Goal: Information Seeking & Learning: Learn about a topic

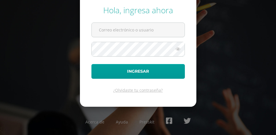
click at [105, 33] on input "text" at bounding box center [138, 30] width 93 height 14
type input "[EMAIL_ADDRESS][DOMAIN_NAME]"
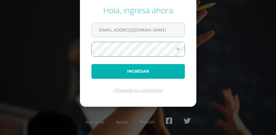
click at [105, 70] on button "Ingresar" at bounding box center [139, 71] width 94 height 15
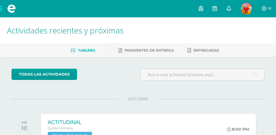
click at [230, 15] on link at bounding box center [229, 8] width 14 height 17
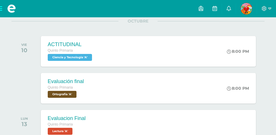
scroll to position [77, 0]
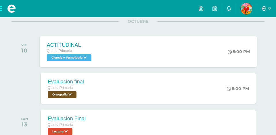
click at [112, 64] on div "ACTITUDINAL Quinto Primaria Ciencia y Tecnología 'A' 8:00 PM ACTITUDINAL Cienci…" at bounding box center [148, 51] width 217 height 31
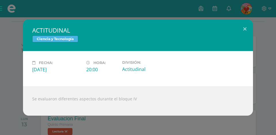
click at [15, 64] on div "ACTITUDINAL Ciencia y Tecnología Fecha: Viernes 10 de Octubre Hora: 20:00 Divis…" at bounding box center [138, 67] width 272 height 96
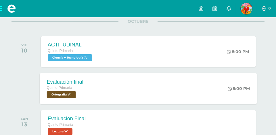
click at [59, 96] on span "Ortografía 'A'" at bounding box center [61, 94] width 29 height 7
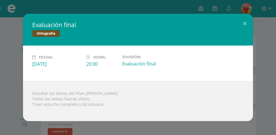
click at [17, 96] on div "Evaluación final Ortografía Fecha: Viernes 10 de Octubre Hora: 20:00 División:" at bounding box center [138, 67] width 272 height 107
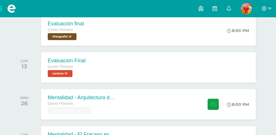
scroll to position [136, 0]
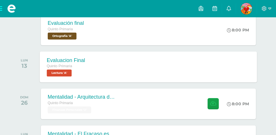
click at [97, 76] on div "Evaluacion Final Quinto Primaria Lectura 'A' Evaluacion Final Lectura Cargando …" at bounding box center [148, 66] width 217 height 31
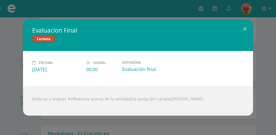
click at [4, 76] on div "Evaluacion Final Lectura Fecha: Lunes 13 de Octubre Hora: 00:00 División:" at bounding box center [138, 67] width 272 height 96
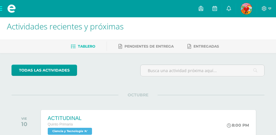
scroll to position [0, 0]
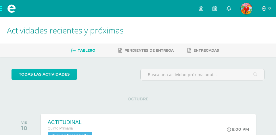
click at [77, 76] on link "todas las Actividades" at bounding box center [45, 74] width 66 height 11
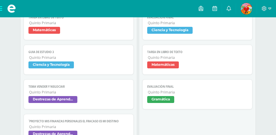
scroll to position [104, 0]
click at [77, 27] on span "Matemáticas" at bounding box center [79, 31] width 100 height 8
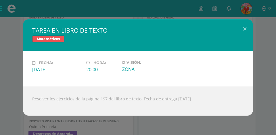
click at [77, 9] on div "TAREA EN LIBRO DE TEXTO Matemáticas Fecha: Lunes 06 de Octubre Hora: 20:00 Divi…" at bounding box center [138, 67] width 276 height 135
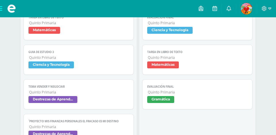
click at [177, 57] on span "Quinto Primaria" at bounding box center [198, 57] width 100 height 5
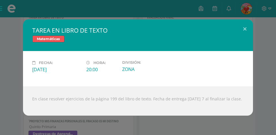
click at [177, 9] on div "TAREA EN LIBRO DE TEXTO Matemáticas Fecha: Martes 07 de Octubre Hora: 20:00 Div…" at bounding box center [138, 67] width 276 height 135
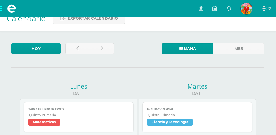
scroll to position [0, 0]
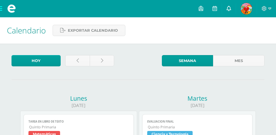
click at [227, 9] on link at bounding box center [229, 8] width 14 height 17
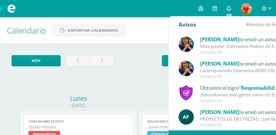
click at [227, 9] on link at bounding box center [229, 8] width 14 height 17
click at [141, 66] on div "Hoy Semana del 6 de Octubre al 11 de Octubre Semana Mes" at bounding box center [138, 62] width 258 height 14
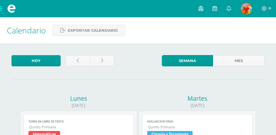
click at [245, 10] on img at bounding box center [247, 9] width 12 height 12
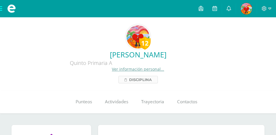
click at [123, 78] on link "Disciplina" at bounding box center [138, 79] width 39 height 7
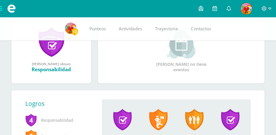
scroll to position [105, 0]
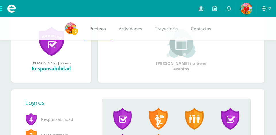
click at [107, 28] on link "Punteos" at bounding box center [97, 28] width 29 height 23
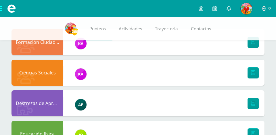
scroll to position [76, 0]
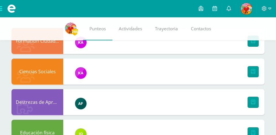
click at [107, 73] on div "Ciencias Sociales Karen Canel Maestro" at bounding box center [138, 71] width 253 height 26
click at [250, 73] on link at bounding box center [253, 71] width 11 height 11
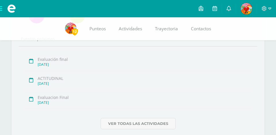
scroll to position [326, 0]
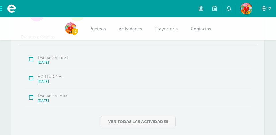
click at [72, 67] on div "Evaluación final [DATE]" at bounding box center [138, 59] width 227 height 19
click at [31, 59] on icon at bounding box center [31, 59] width 4 height 5
click at [116, 127] on link "Ver todas las actividades" at bounding box center [138, 121] width 75 height 11
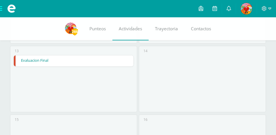
scroll to position [448, 0]
click at [123, 56] on link "Evaluacion Final" at bounding box center [74, 60] width 120 height 11
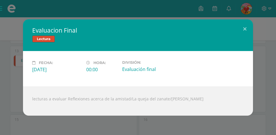
click at [275, 56] on div "Evaluacion Final Lectura Fecha: Lunes 13 de Octubre Hora: 00:00 División: Evalu…" at bounding box center [138, 67] width 276 height 135
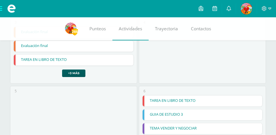
scroll to position [135, 0]
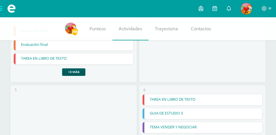
click at [80, 77] on div "3 Evaluación final Evaluación final Ciencias Sociales Cargando contenido Evalua…" at bounding box center [73, 49] width 127 height 66
click at [80, 73] on link "+3 más" at bounding box center [73, 71] width 23 height 7
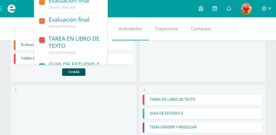
click at [104, 29] on link "Evaluación final Quinto Primaria" at bounding box center [70, 22] width 73 height 19
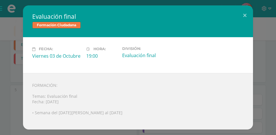
click at [104, 2] on div "Evaluación final Formación Ciudadana Fecha: Viernes 03 de Octubre Hora: 19:00 D…" at bounding box center [138, 67] width 276 height 135
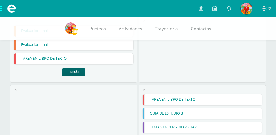
click at [79, 70] on link "+3 más" at bounding box center [73, 71] width 23 height 7
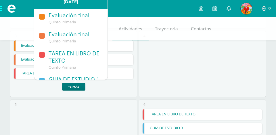
scroll to position [122, 0]
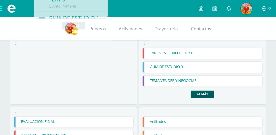
click at [107, 133] on link "TAREA EN LIBRO DE TEXTO" at bounding box center [74, 135] width 120 height 11
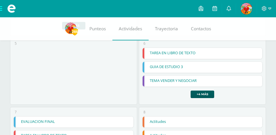
scroll to position [181, 0]
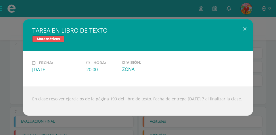
click at [107, 133] on div "TAREA EN LIBRO DE TEXTO Matemáticas Fecha: Martes 07 de Octubre Hora: 20:00 Div…" at bounding box center [138, 67] width 276 height 135
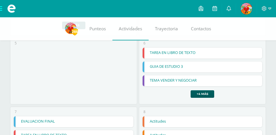
scroll to position [187, 0]
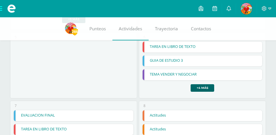
click at [199, 85] on link "+4 más" at bounding box center [203, 87] width 24 height 7
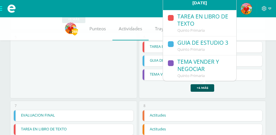
click at [234, 54] on link "GUIA DE ESTUDIO 3 Quinto Primaria" at bounding box center [199, 45] width 73 height 19
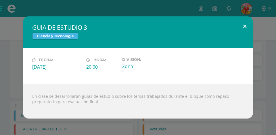
click at [249, 28] on button at bounding box center [245, 26] width 16 height 20
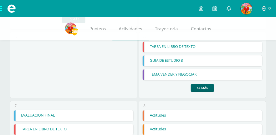
click at [207, 85] on link "+4 más" at bounding box center [203, 87] width 24 height 7
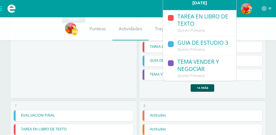
click at [234, 51] on link "GUIA DE ESTUDIO 3 Quinto Primaria" at bounding box center [199, 45] width 73 height 19
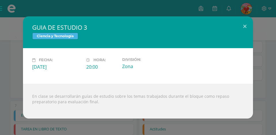
click at [234, 4] on div "GUIA DE ESTUDIO 3 Ciencia y Tecnología Fecha: Lunes 06 de Octubre Hora: 20:00 D…" at bounding box center [138, 67] width 276 height 135
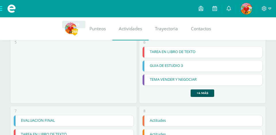
scroll to position [178, 0]
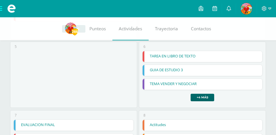
click at [206, 98] on link "+4 más" at bounding box center [203, 97] width 24 height 7
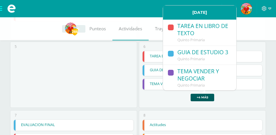
click at [237, 72] on link "GUIA DE ESTUDIO 3" at bounding box center [203, 70] width 120 height 11
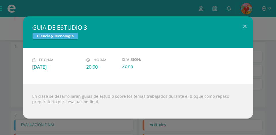
click at [271, 72] on div "GUIA DE ESTUDIO 3 Ciencia y Tecnología Fecha: Lunes 06 de Octubre Hora: 20:00 D…" at bounding box center [138, 67] width 272 height 102
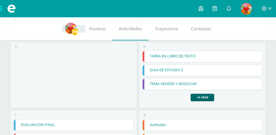
click at [206, 98] on link "+4 más" at bounding box center [203, 97] width 24 height 7
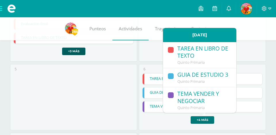
scroll to position [148, 0]
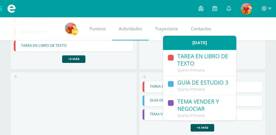
click at [204, 113] on span "Quinto Primaria" at bounding box center [191, 115] width 27 height 5
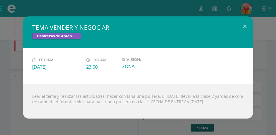
click at [260, 112] on div "TEMA VENDER Y NEGOCIAR Destrezas de Aprendizaje Fecha: Lunes 06 de Octubre Hora…" at bounding box center [138, 67] width 272 height 102
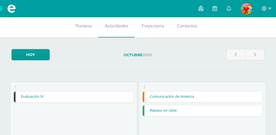
scroll to position [0, 0]
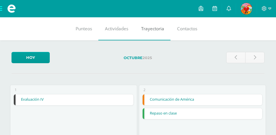
click at [160, 25] on link "Trayectoria" at bounding box center [153, 28] width 36 height 23
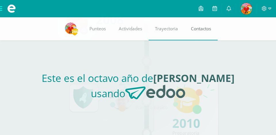
click at [206, 25] on link "Contactos" at bounding box center [201, 28] width 33 height 23
